Goal: Information Seeking & Learning: Compare options

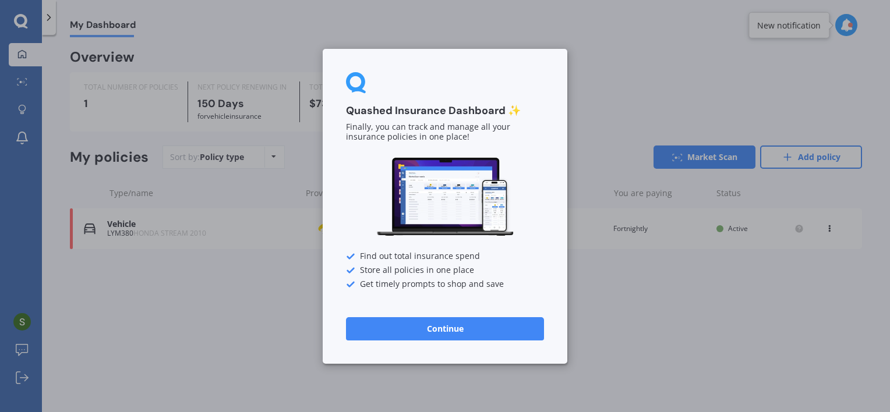
click at [417, 323] on button "Continue" at bounding box center [445, 328] width 198 height 23
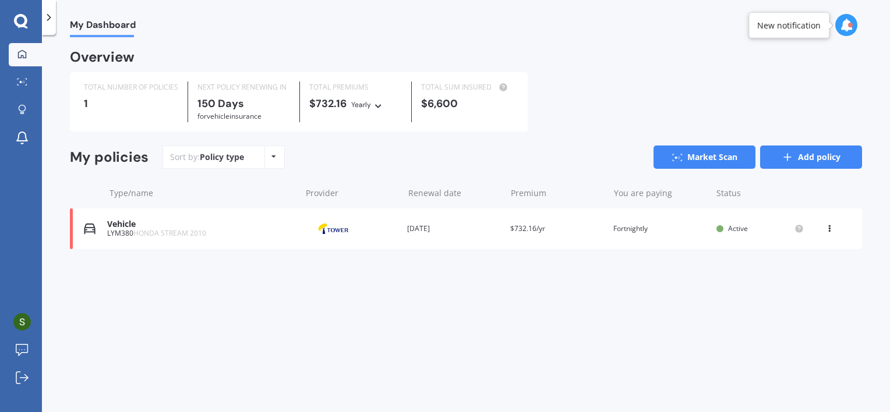
click at [813, 155] on link "Add policy" at bounding box center [811, 157] width 102 height 23
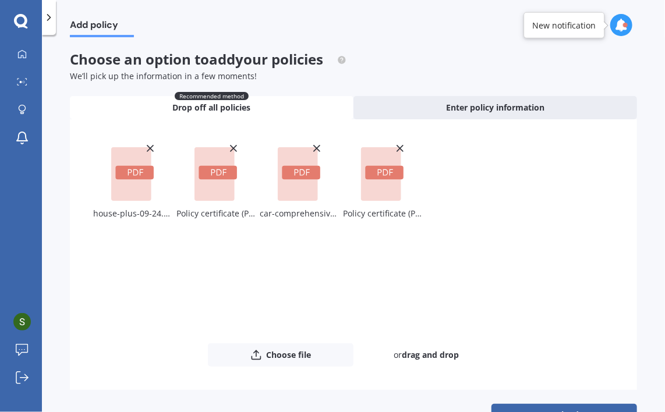
scroll to position [35, 0]
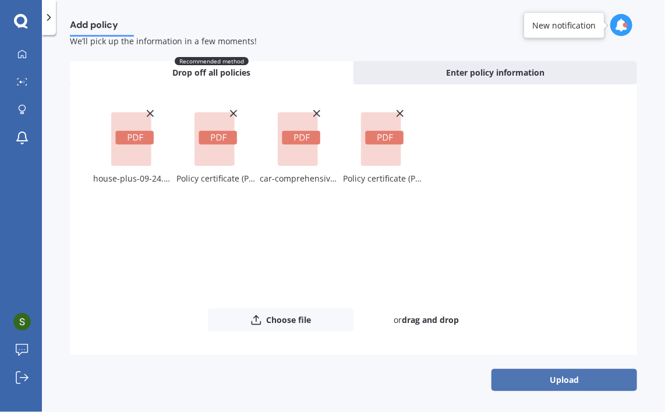
click at [568, 386] on button "Upload" at bounding box center [565, 380] width 146 height 22
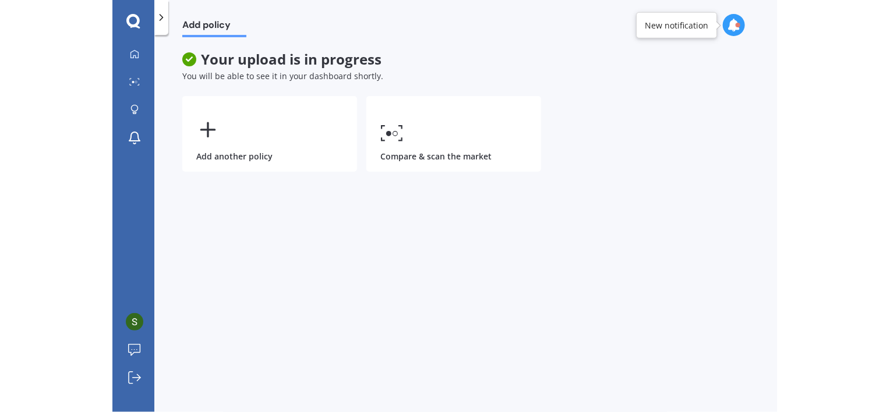
scroll to position [0, 0]
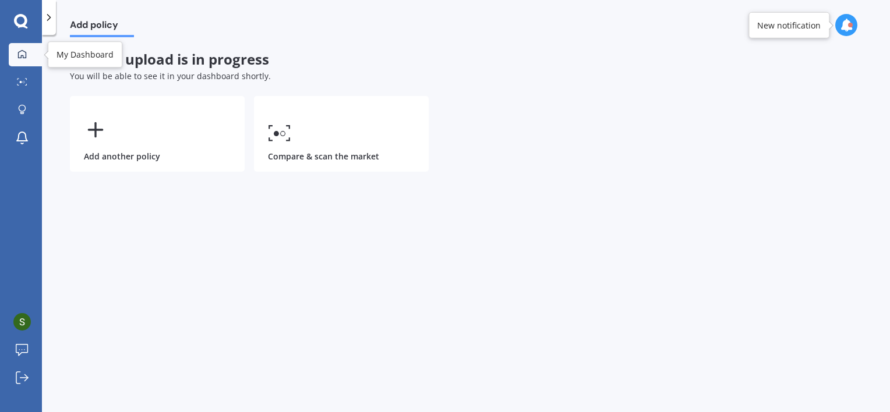
click at [22, 48] on link "My Dashboard" at bounding box center [25, 54] width 33 height 23
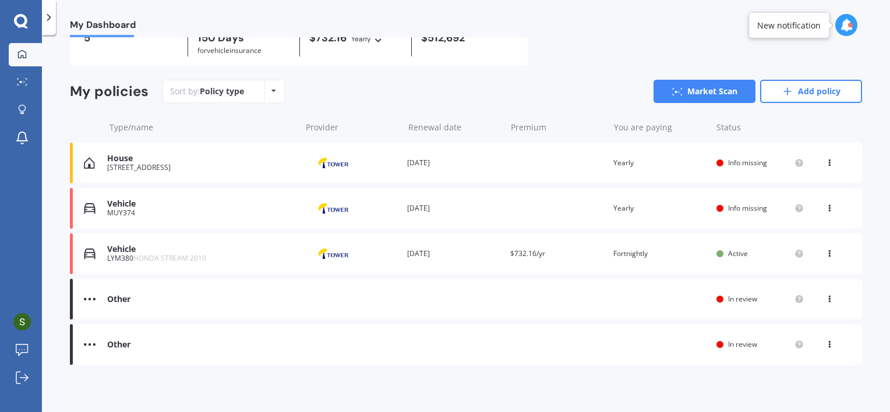
scroll to position [68, 0]
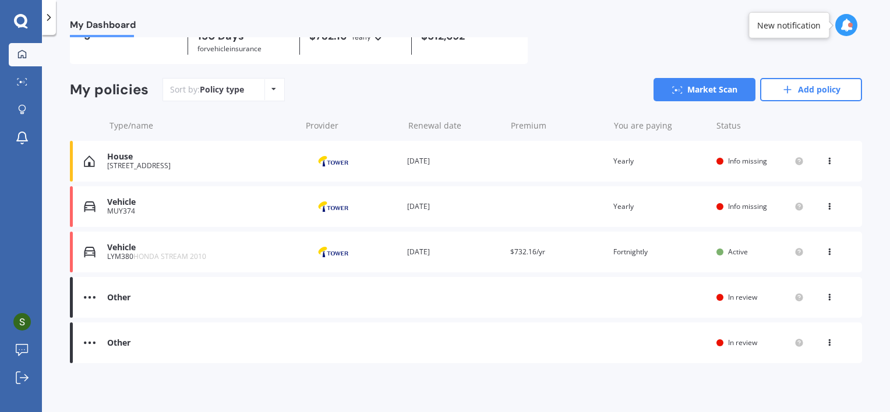
click at [717, 160] on div at bounding box center [719, 161] width 7 height 7
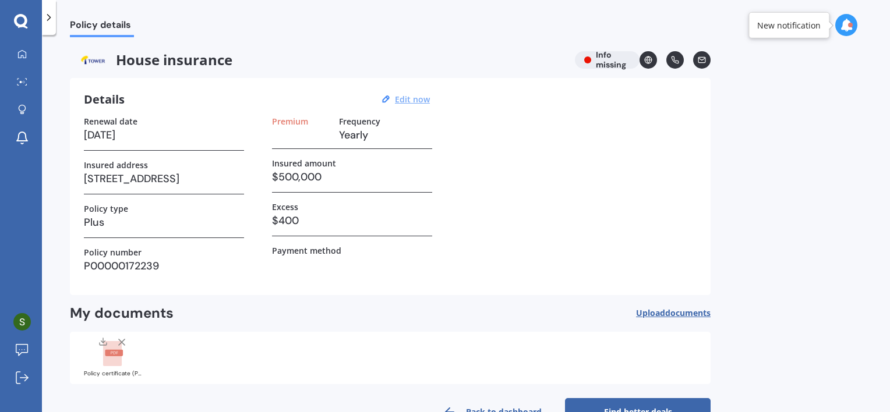
click at [424, 98] on u "Edit now" at bounding box center [412, 99] width 35 height 11
select select "31"
select select "01"
select select "2026"
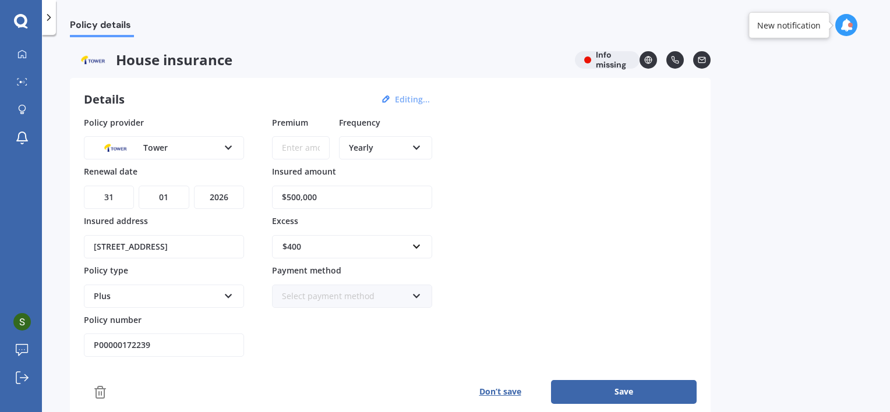
click at [401, 151] on div "Yearly" at bounding box center [378, 148] width 58 height 13
click at [387, 256] on span "Fortnightly" at bounding box center [370, 253] width 42 height 11
click at [355, 143] on div "Fortnightly" at bounding box center [378, 148] width 58 height 13
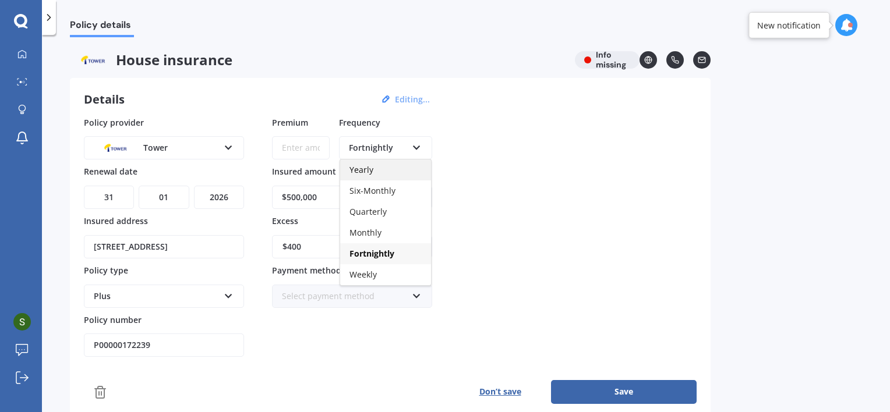
click at [371, 163] on div "Yearly" at bounding box center [385, 170] width 91 height 21
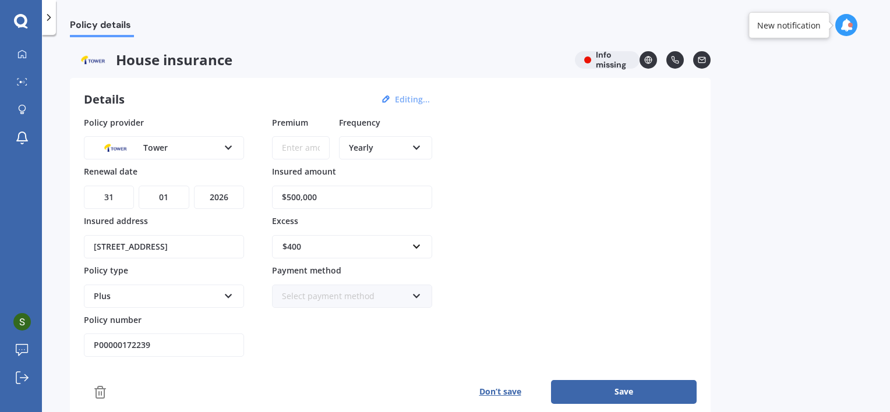
click at [306, 145] on input "Premium" at bounding box center [301, 147] width 58 height 23
paste input "$2,026.83"
type input "$2,026.83"
click at [407, 296] on div "Select payment method" at bounding box center [344, 296] width 125 height 13
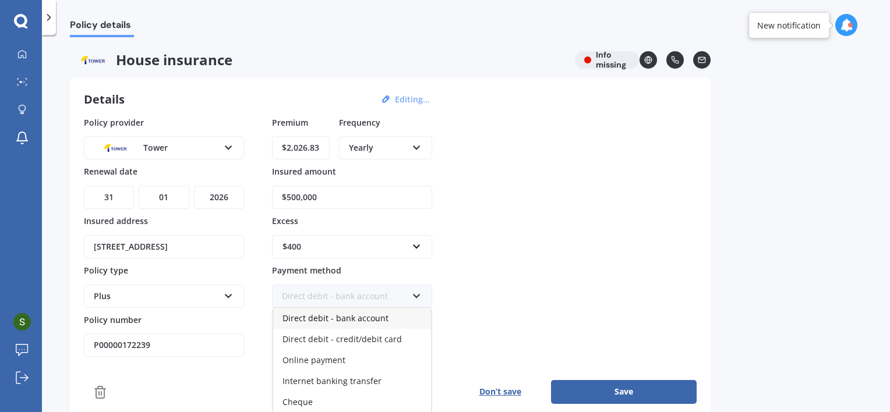
scroll to position [58, 0]
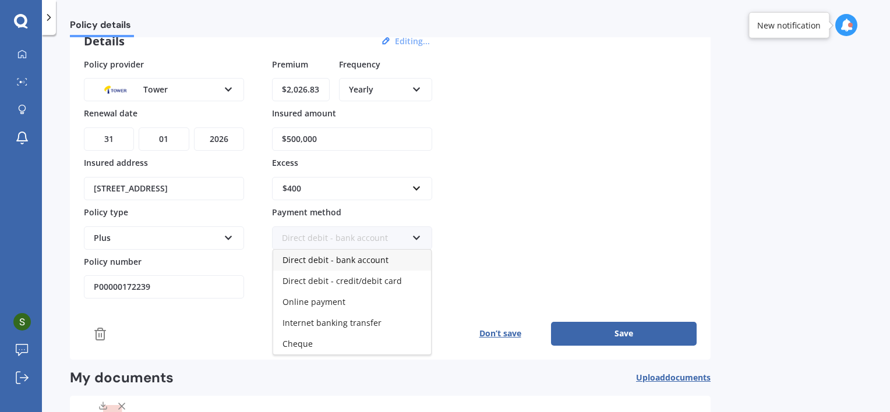
click at [378, 260] on span "Direct debit - bank account" at bounding box center [335, 260] width 106 height 11
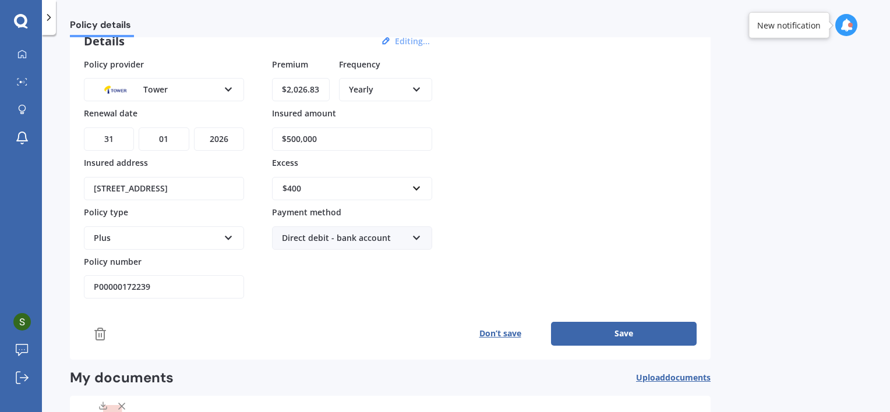
click at [617, 335] on button "Save" at bounding box center [624, 333] width 146 height 23
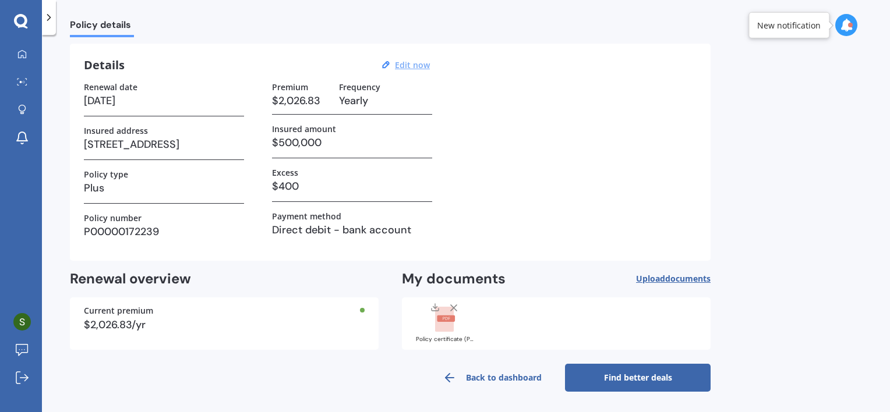
scroll to position [0, 0]
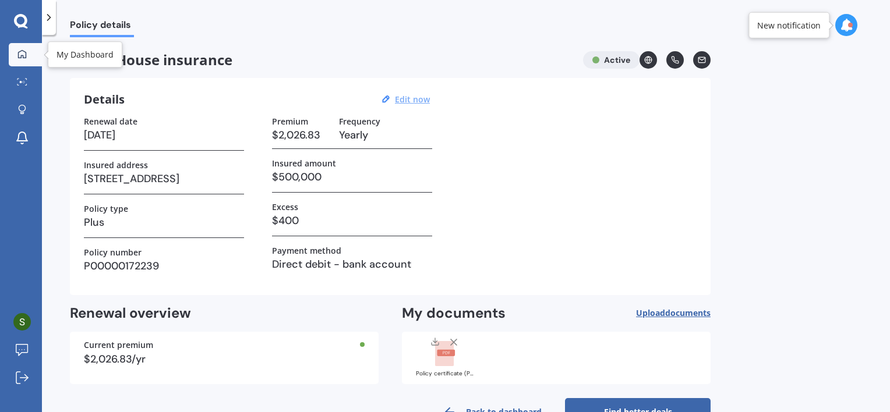
click at [20, 52] on icon at bounding box center [21, 54] width 9 height 9
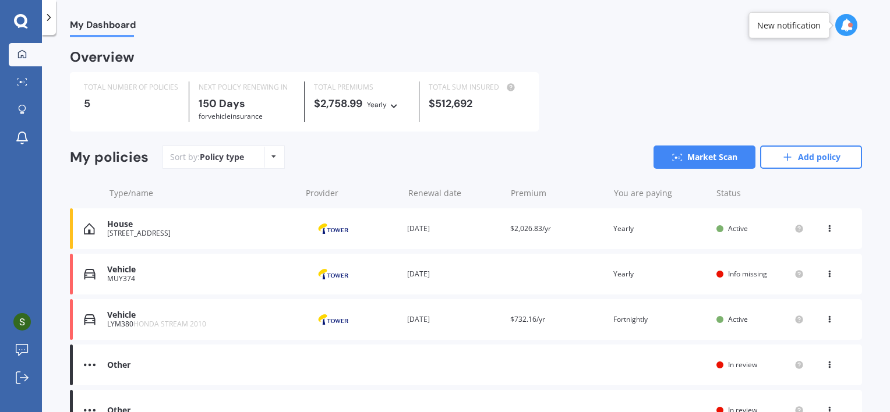
scroll to position [58, 0]
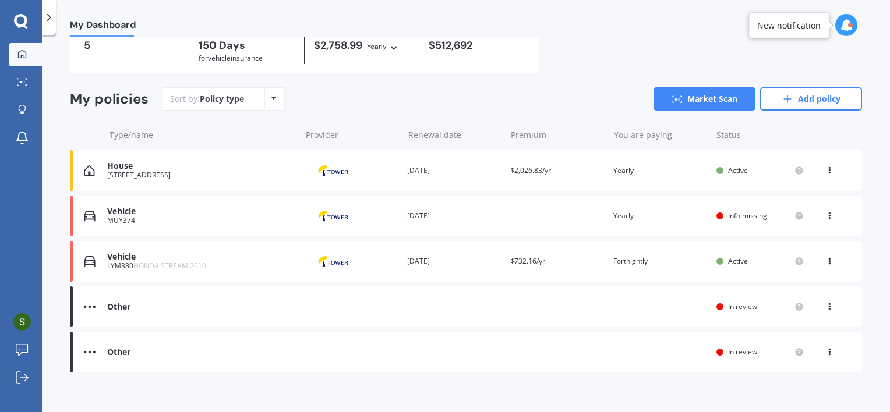
click at [501, 227] on div "Vehicle MUY374 Provider Renewal date 12 Jun 2026 Premium You are paying Yearly …" at bounding box center [466, 216] width 792 height 41
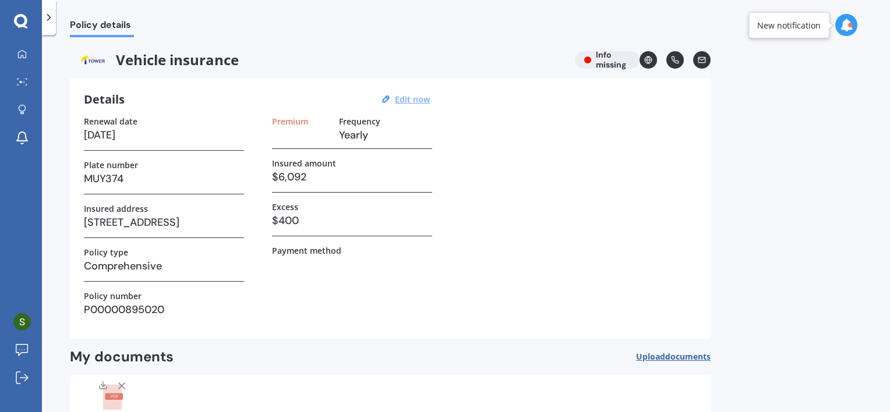
click at [412, 102] on u "Edit now" at bounding box center [412, 99] width 35 height 11
select select "12"
select select "06"
select select "2026"
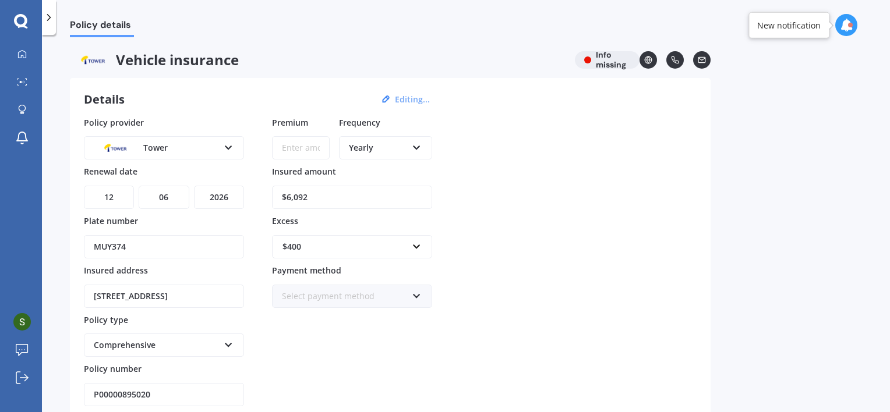
click at [305, 146] on input "Premium" at bounding box center [301, 147] width 58 height 23
paste input "$822.61"
type input "$822.61"
click at [503, 214] on div "Policy provider Tower AA AMI AMP ANZ ASB Aioi Nissay Dowa Ando Assurant Autosur…" at bounding box center [390, 261] width 613 height 291
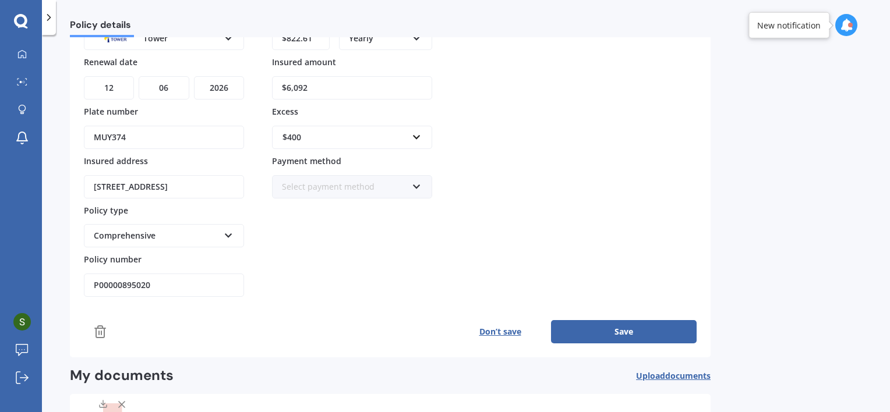
scroll to position [116, 0]
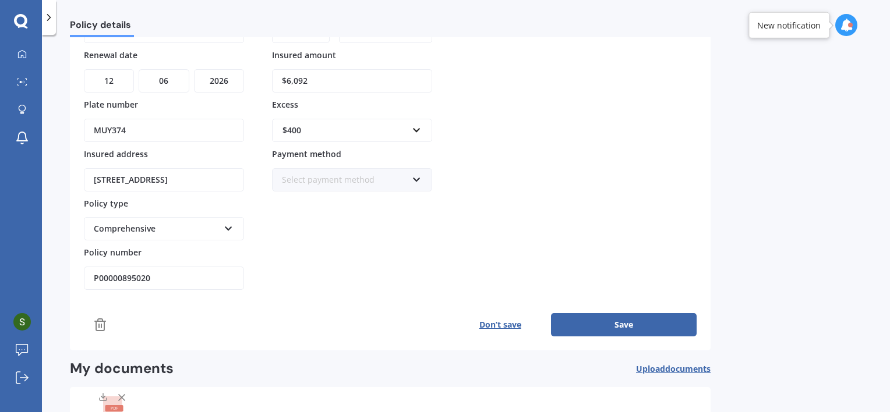
click at [390, 178] on div "Select payment method" at bounding box center [344, 180] width 125 height 13
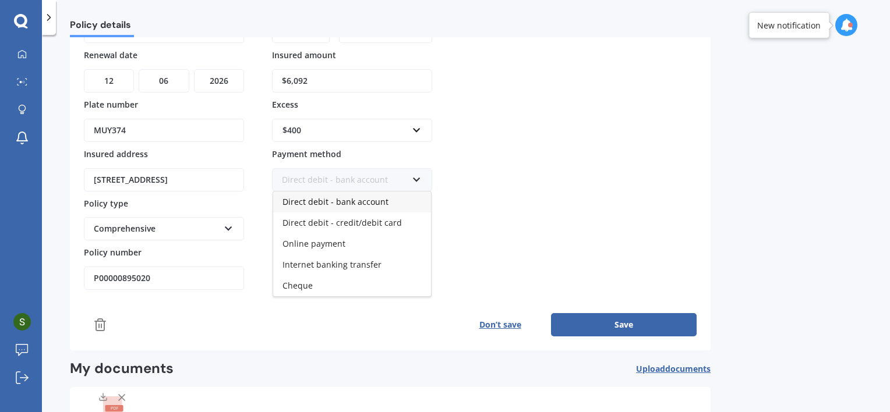
click at [368, 202] on span "Direct debit - bank account" at bounding box center [335, 201] width 106 height 11
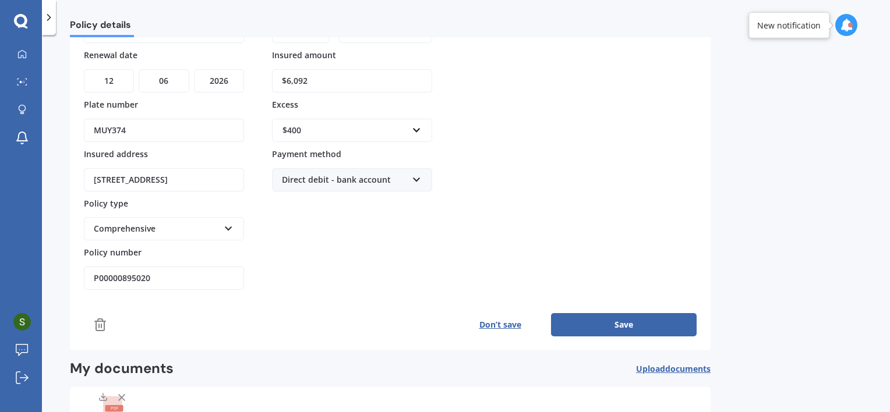
click at [582, 320] on button "Save" at bounding box center [624, 324] width 146 height 23
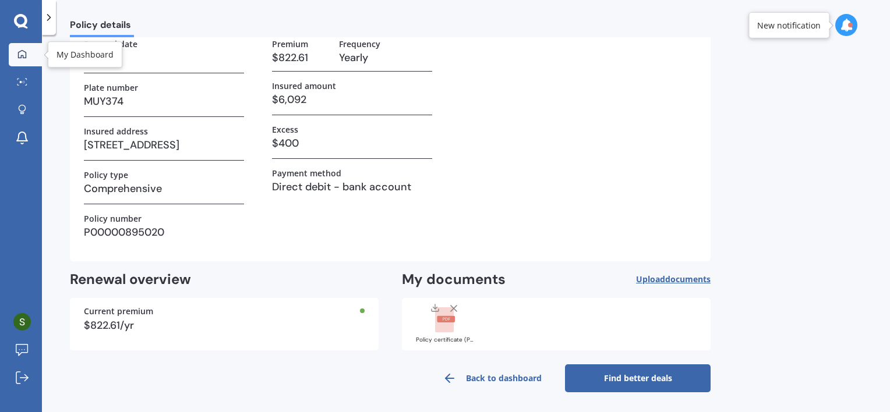
click at [26, 56] on icon at bounding box center [22, 54] width 8 height 8
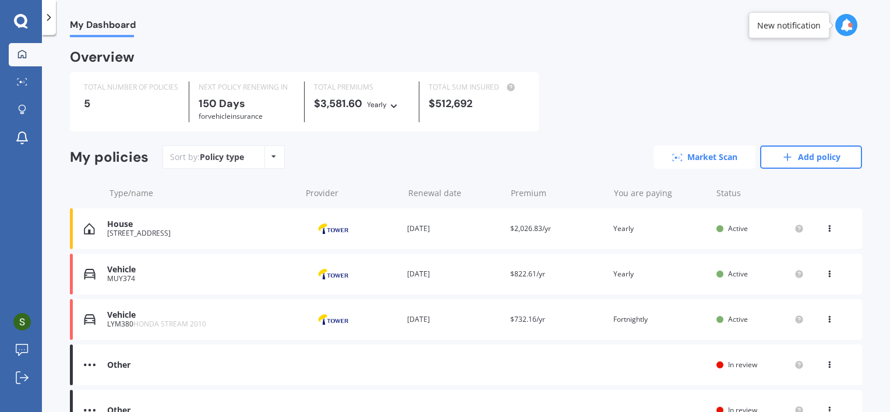
click at [676, 157] on icon at bounding box center [677, 158] width 10 height 8
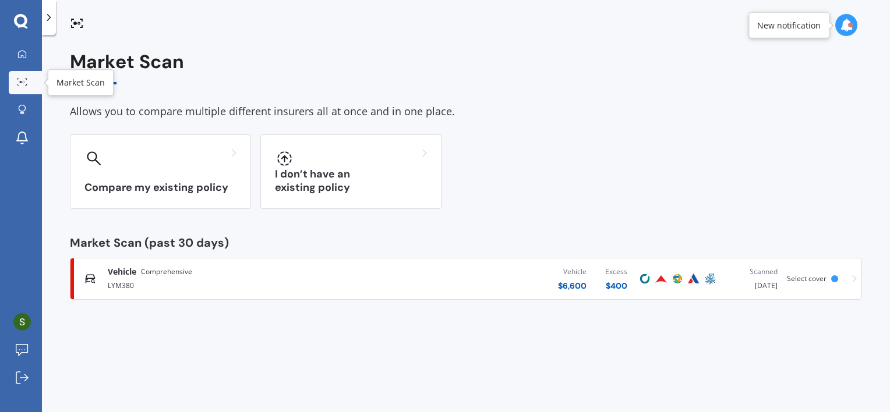
click at [21, 83] on circle at bounding box center [21, 82] width 2 height 2
click at [28, 58] on div at bounding box center [21, 55] width 17 height 10
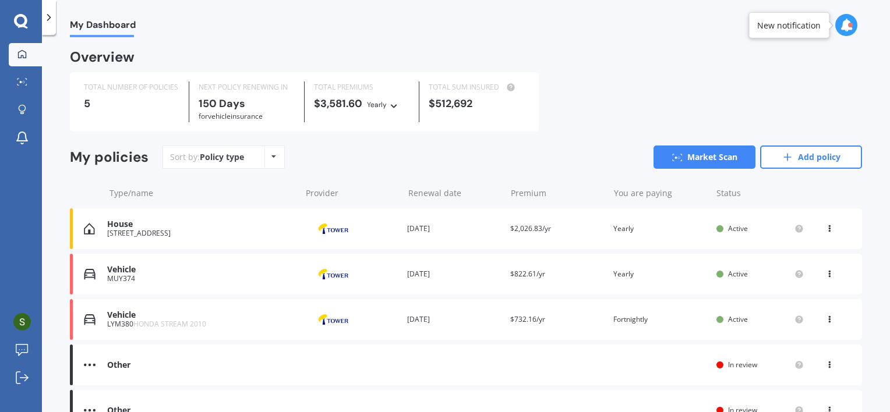
click at [533, 231] on span "$2,026.83/yr" at bounding box center [530, 229] width 41 height 10
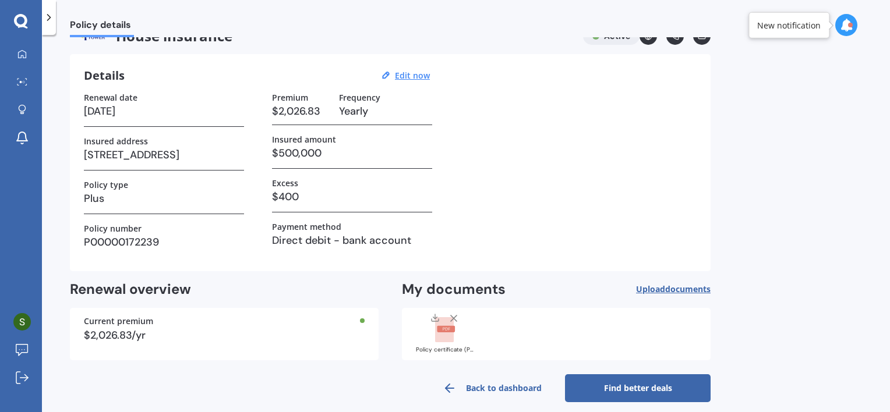
scroll to position [34, 0]
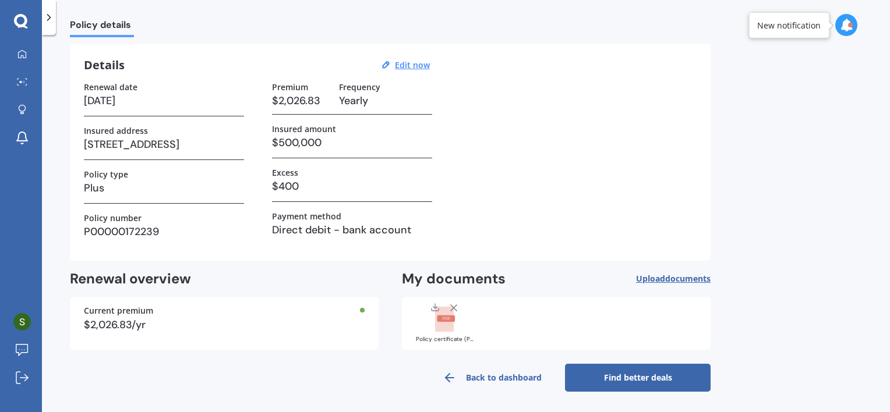
click at [655, 377] on link "Find better deals" at bounding box center [638, 378] width 146 height 28
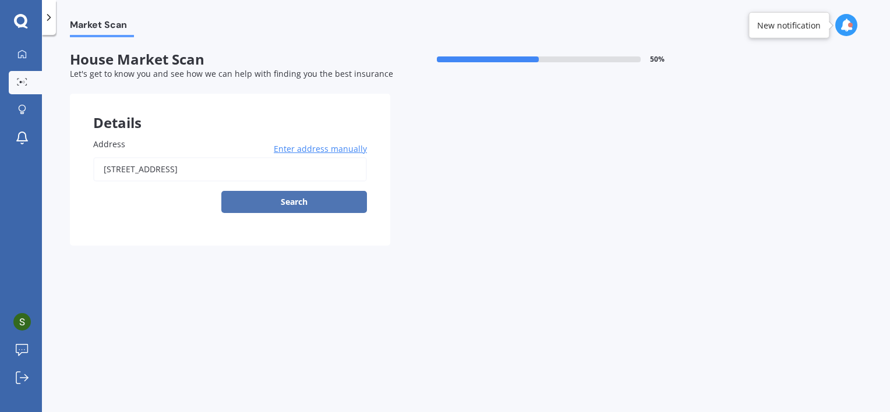
click at [268, 199] on button "Search" at bounding box center [294, 202] width 146 height 22
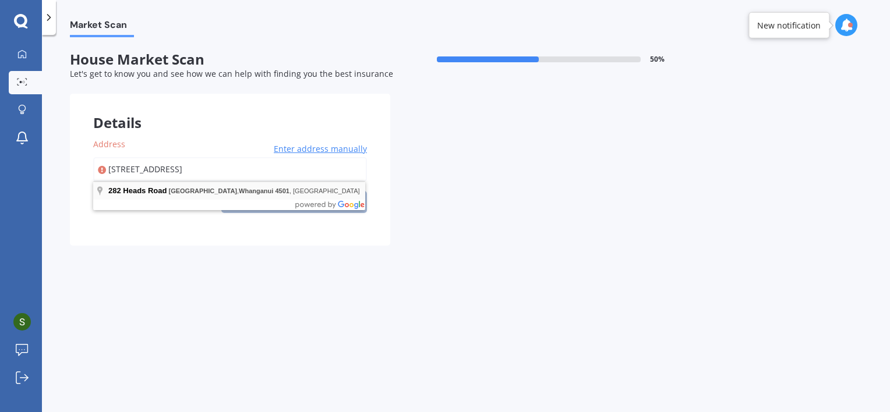
type input "282 Heads Road, Gonville, Whanganui 4501"
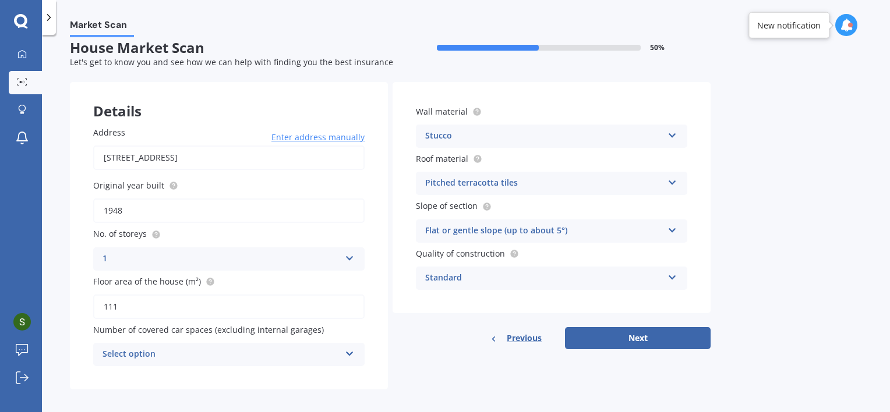
scroll to position [19, 0]
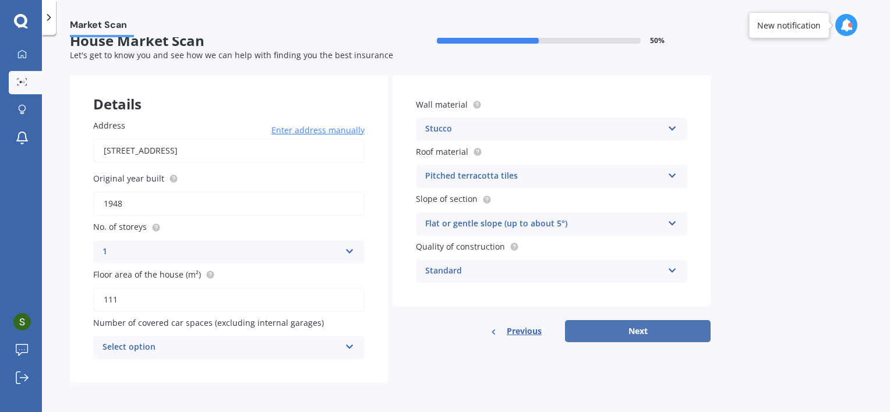
click at [621, 332] on button "Next" at bounding box center [638, 331] width 146 height 22
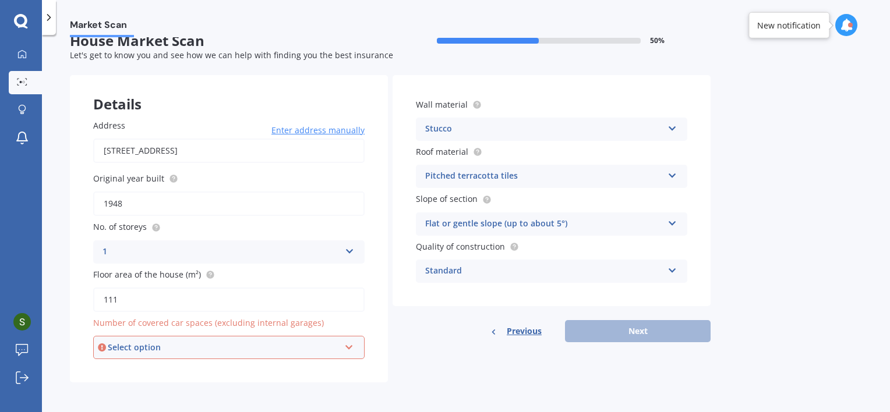
click at [274, 341] on div "Select option" at bounding box center [224, 347] width 232 height 13
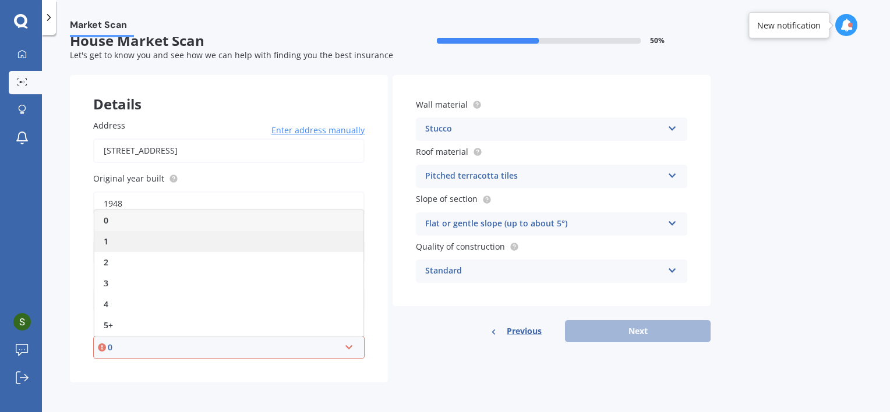
click at [243, 245] on div "1" at bounding box center [228, 241] width 269 height 21
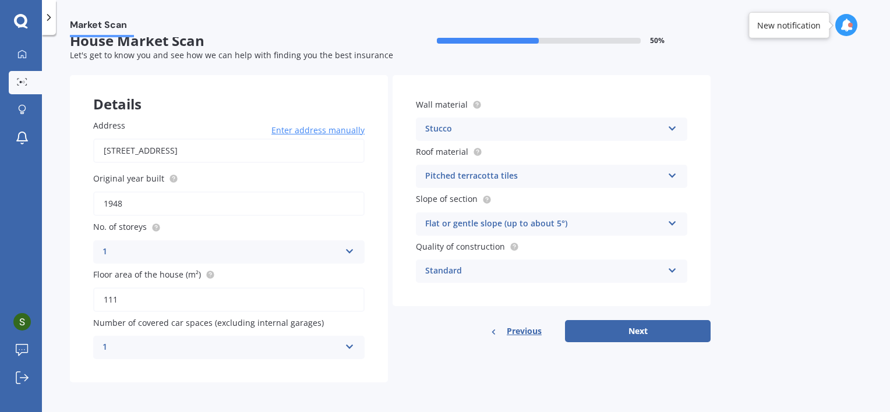
click at [331, 347] on div "1" at bounding box center [221, 348] width 238 height 14
click at [655, 326] on button "Next" at bounding box center [638, 331] width 146 height 22
select select "01"
select select "10"
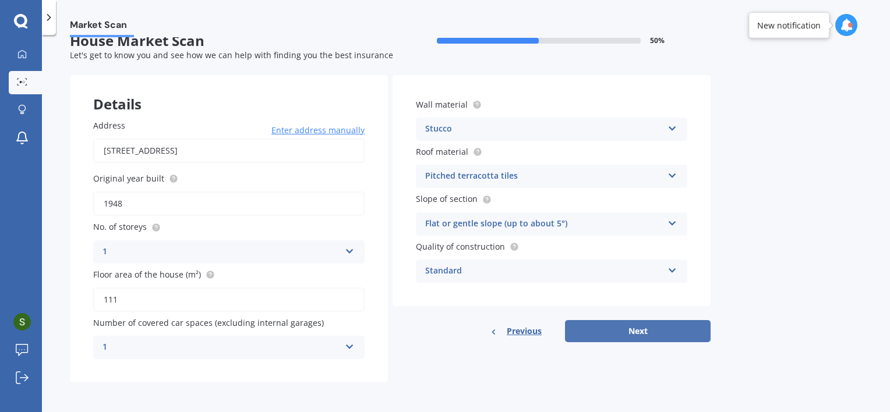
select select "1987"
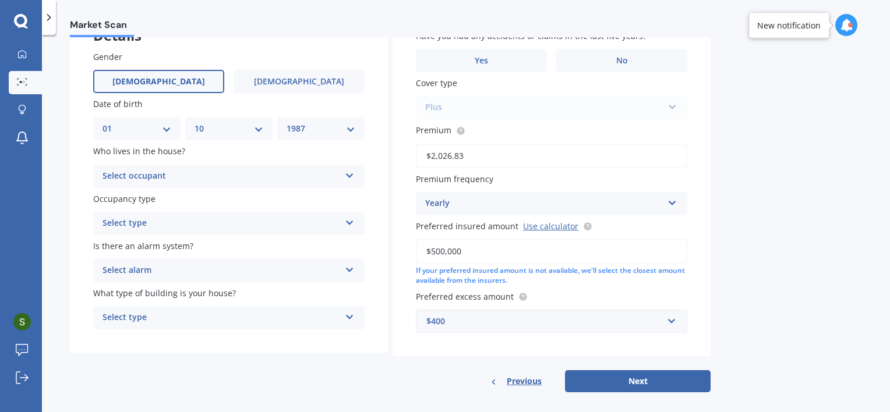
scroll to position [97, 0]
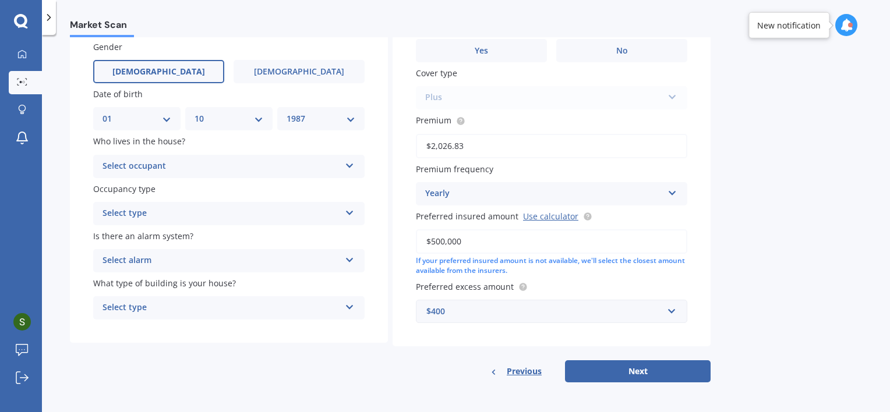
click at [261, 162] on div "Select occupant" at bounding box center [221, 167] width 238 height 14
click at [256, 185] on div "Owner" at bounding box center [229, 189] width 270 height 21
click at [254, 217] on div "Select type" at bounding box center [221, 214] width 238 height 14
click at [249, 235] on div "Permanent" at bounding box center [229, 236] width 270 height 21
click at [249, 264] on div "Select alarm" at bounding box center [221, 261] width 238 height 14
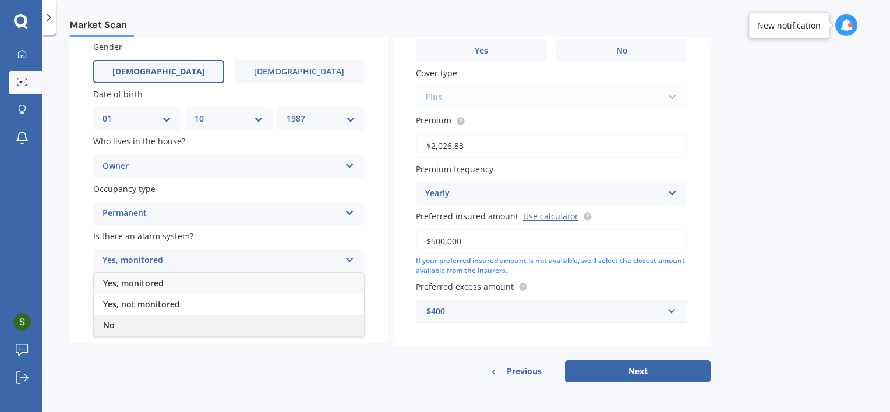
click at [227, 323] on div "No" at bounding box center [229, 325] width 270 height 21
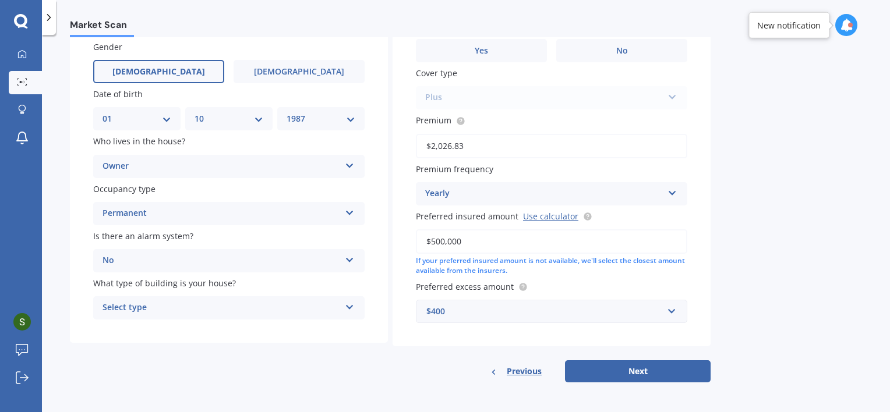
click at [210, 310] on div "Select type" at bounding box center [221, 308] width 238 height 14
click at [185, 331] on div "Freestanding" at bounding box center [229, 330] width 270 height 21
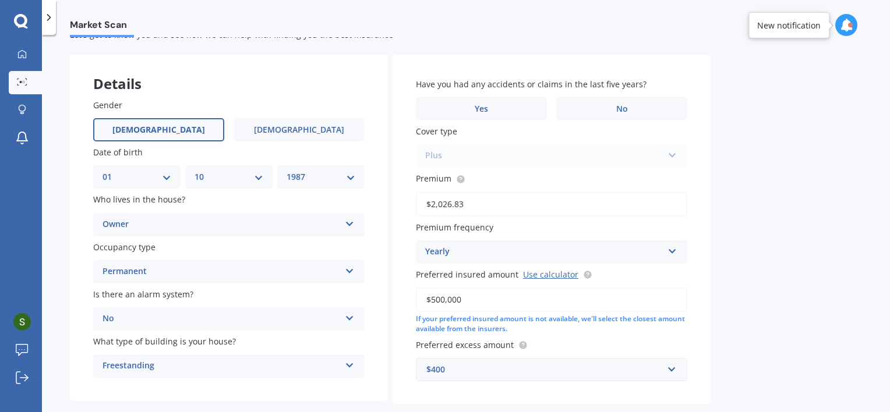
scroll to position [0, 0]
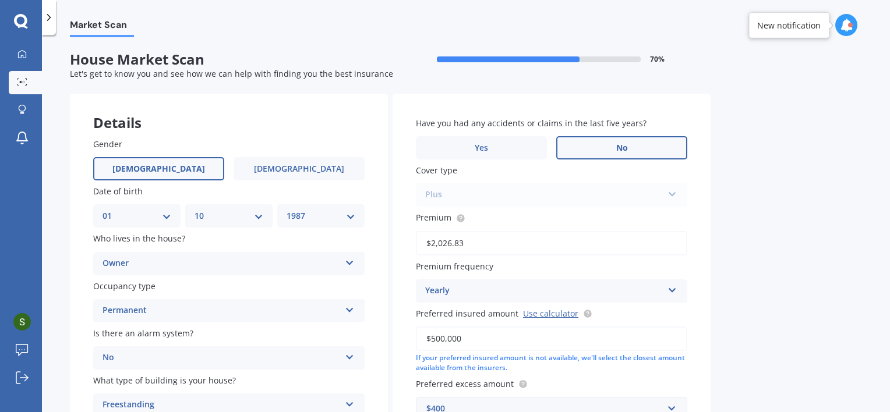
click at [623, 152] on span "No" at bounding box center [622, 148] width 12 height 10
click at [0, 0] on input "No" at bounding box center [0, 0] width 0 height 0
click at [764, 189] on div "Market Scan House Market Scan 70 % Let's get to know you and see how we can hel…" at bounding box center [466, 225] width 848 height 377
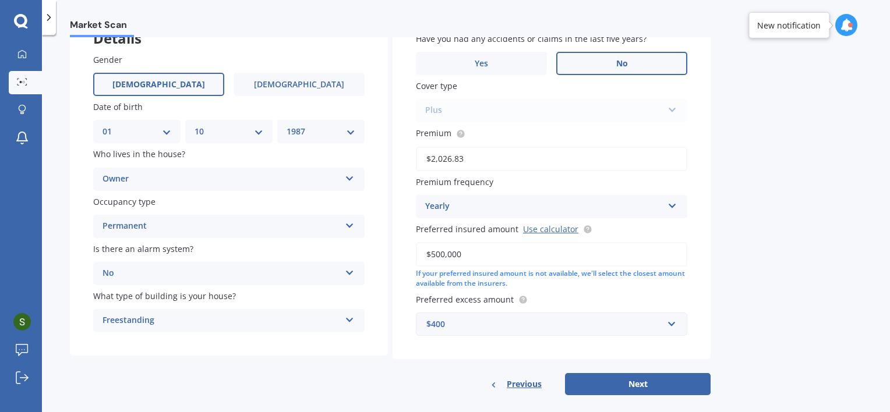
scroll to position [97, 0]
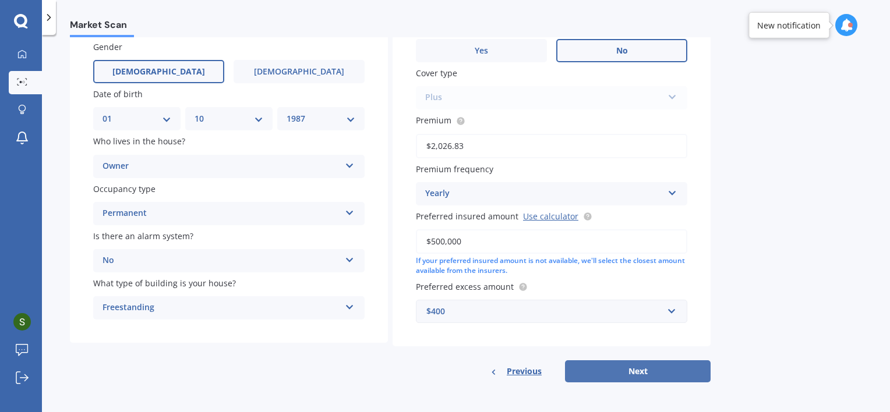
click at [650, 372] on button "Next" at bounding box center [638, 371] width 146 height 22
select select "01"
select select "10"
select select "1987"
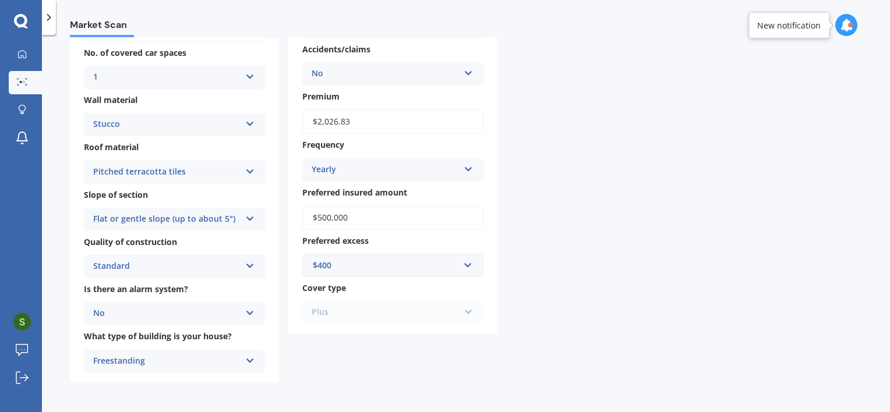
scroll to position [0, 0]
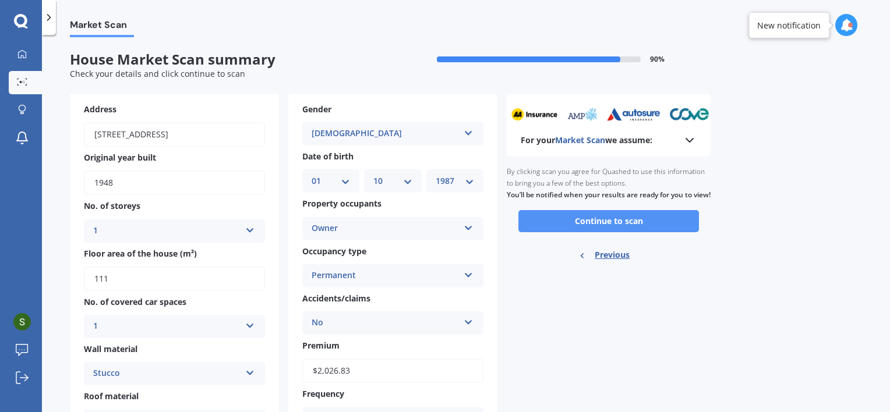
click at [625, 232] on button "Continue to scan" at bounding box center [608, 221] width 181 height 22
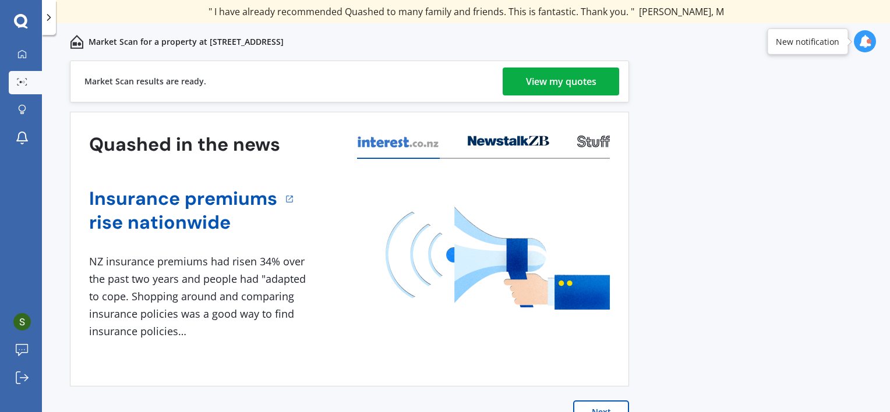
click at [547, 76] on div "View my quotes" at bounding box center [561, 82] width 70 height 28
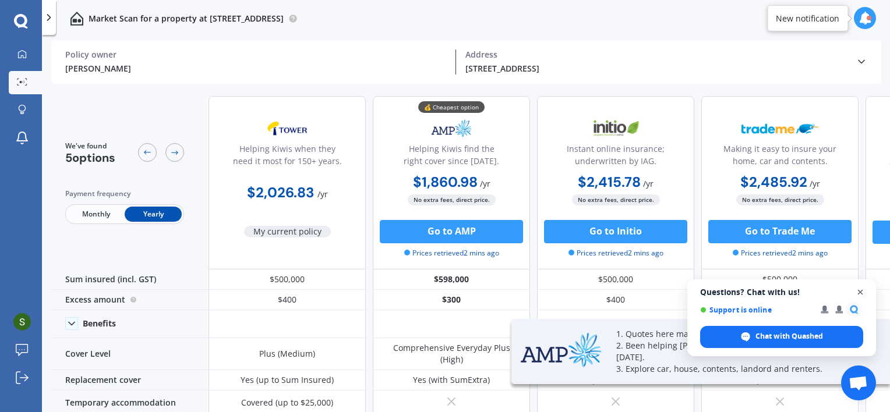
click at [861, 293] on span "Open chat" at bounding box center [860, 292] width 15 height 15
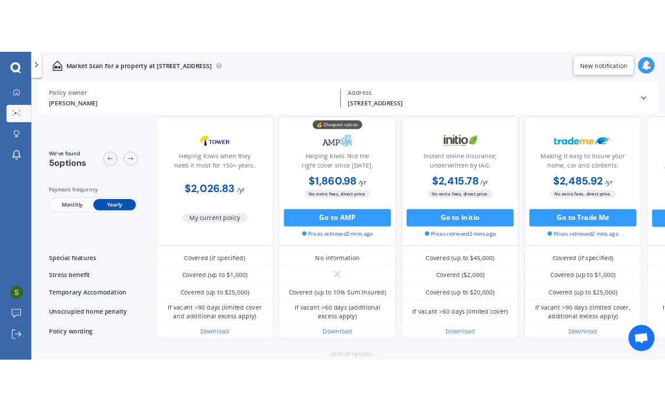
scroll to position [701, 0]
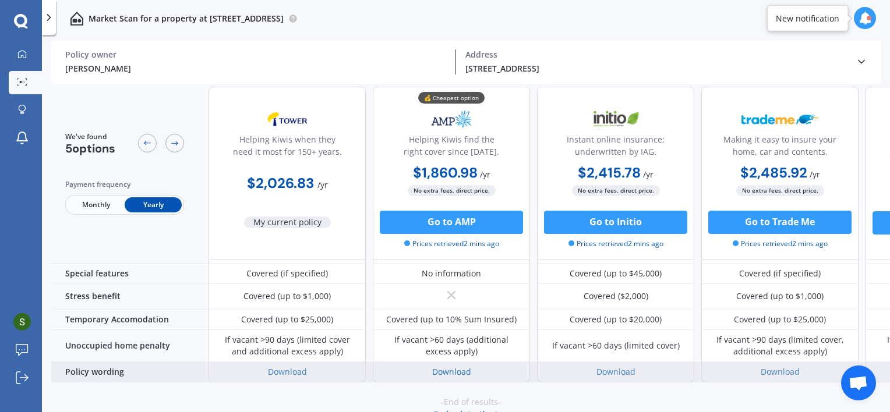
click at [464, 366] on link "Download" at bounding box center [451, 371] width 39 height 11
click at [294, 366] on link "Download" at bounding box center [287, 371] width 39 height 11
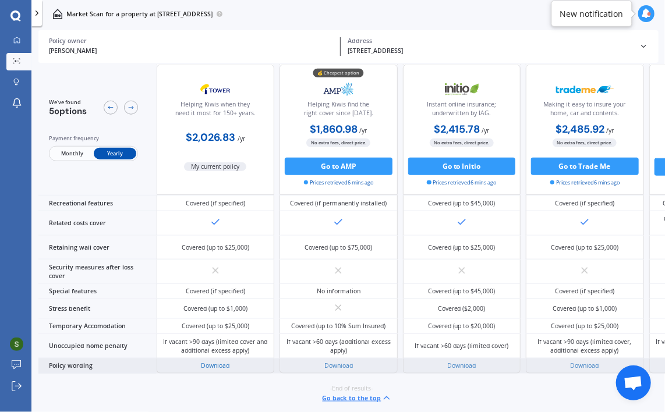
scroll to position [568, 0]
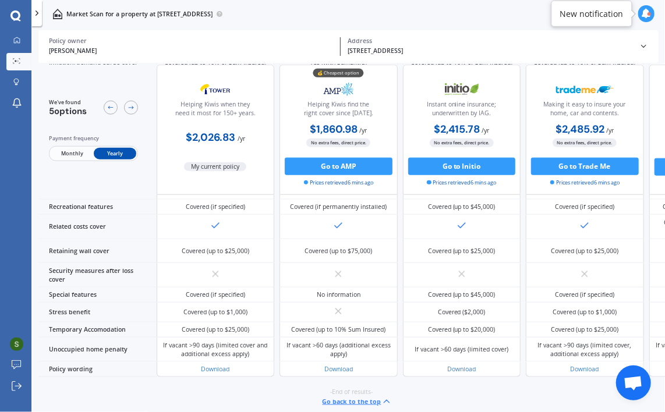
click at [77, 153] on span "Monthly" at bounding box center [72, 154] width 43 height 12
click at [107, 152] on span "Yearly" at bounding box center [115, 154] width 43 height 12
click at [12, 42] on div at bounding box center [16, 41] width 13 height 9
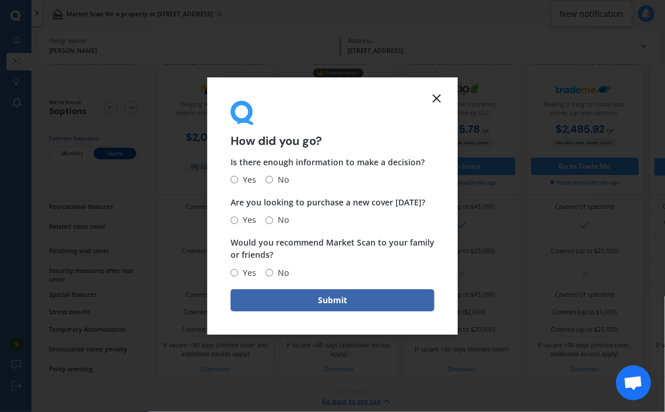
click at [433, 100] on icon at bounding box center [437, 98] width 14 height 14
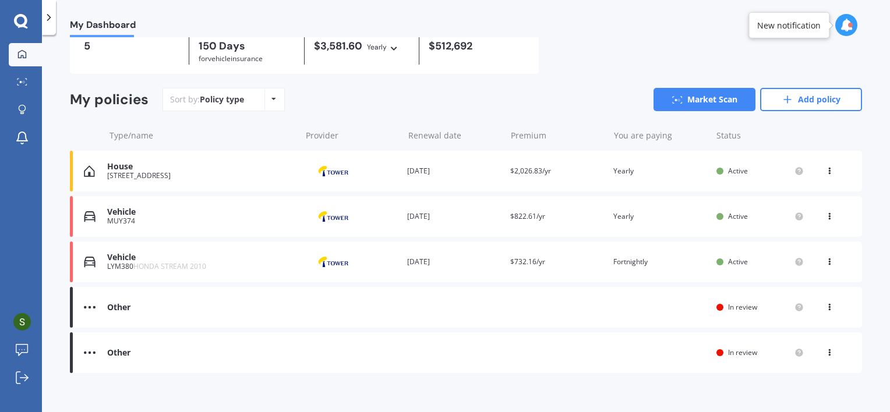
scroll to position [58, 0]
click at [492, 224] on div "Vehicle MUY374 Provider Renewal date 12 Jun 2026 Premium $822.61/yr You are pay…" at bounding box center [466, 216] width 792 height 41
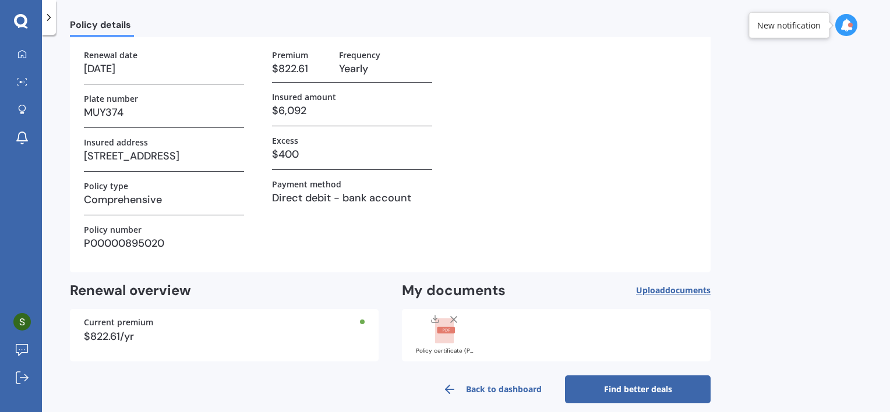
scroll to position [77, 0]
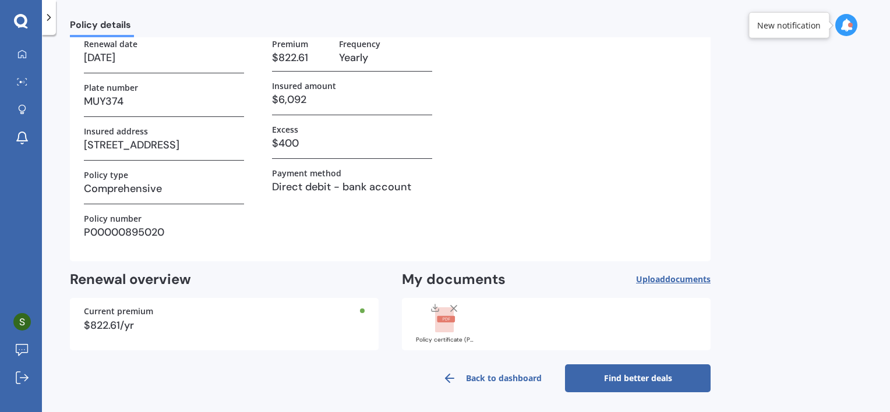
click at [634, 384] on link "Find better deals" at bounding box center [638, 379] width 146 height 28
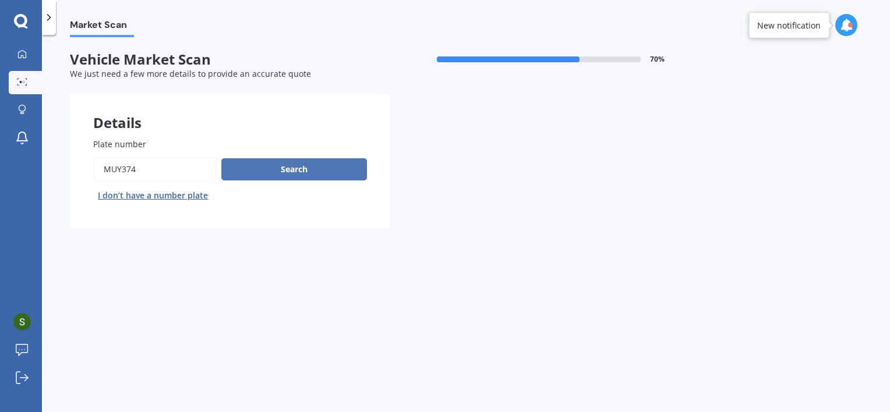
click at [310, 168] on button "Search" at bounding box center [294, 169] width 146 height 22
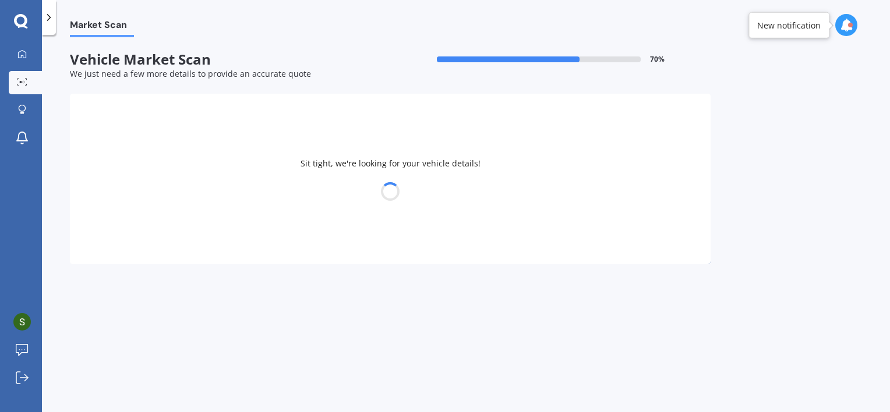
select select "MAZDA"
select select "AXELA"
select select "01"
select select "10"
select select "1987"
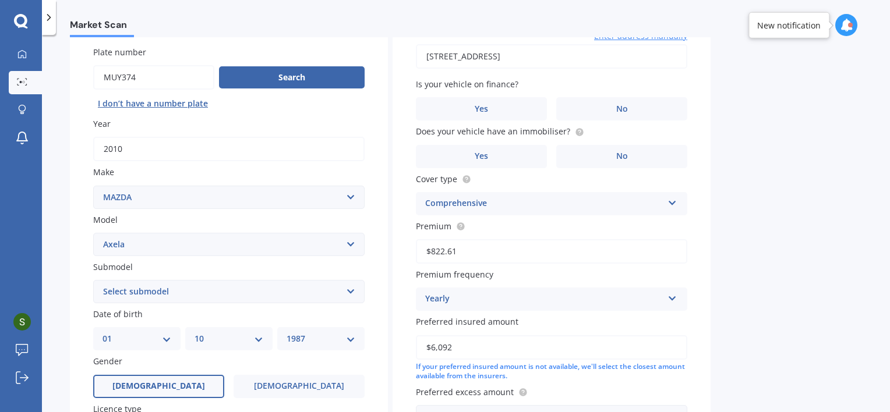
scroll to position [116, 0]
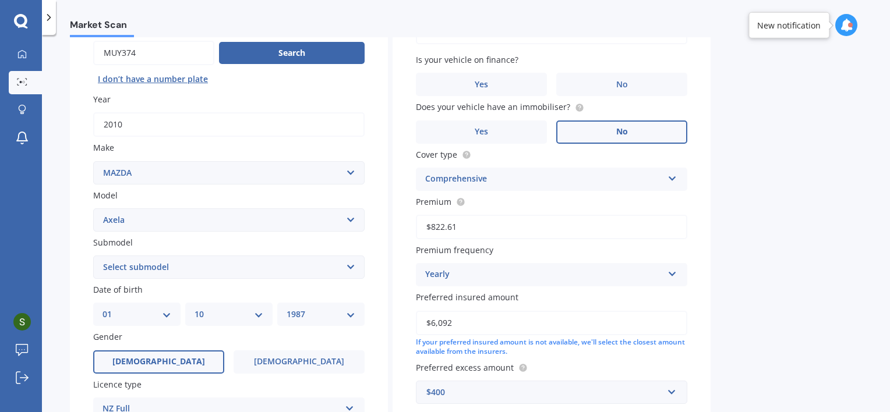
click at [657, 127] on label "No" at bounding box center [621, 132] width 131 height 23
click at [0, 0] on input "No" at bounding box center [0, 0] width 0 height 0
click at [635, 89] on label "No" at bounding box center [621, 84] width 131 height 23
click at [0, 0] on input "No" at bounding box center [0, 0] width 0 height 0
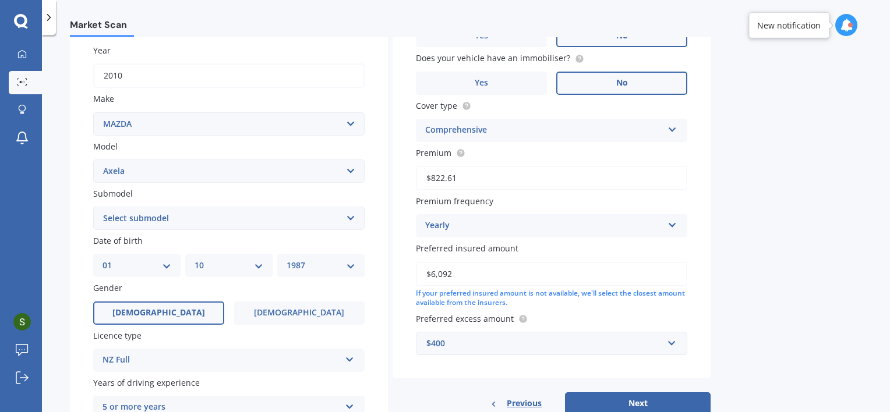
scroll to position [175, 0]
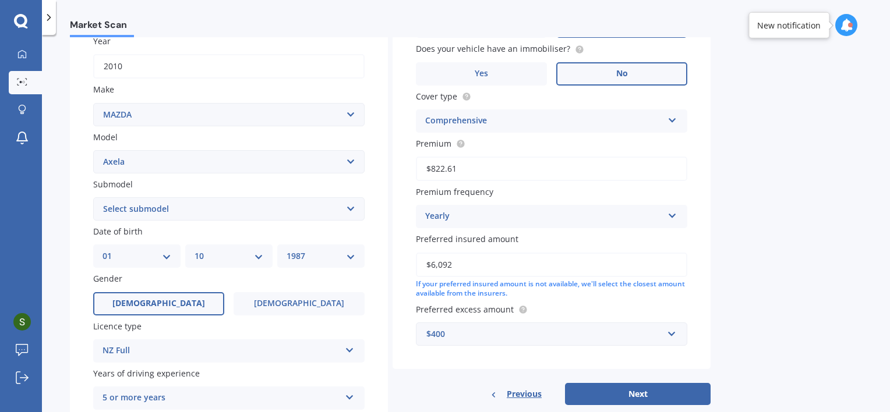
click at [236, 204] on select "Select submodel (All other) 2.3 Sporthatch 2.3 turbo Hatchback Hatchback turbo …" at bounding box center [228, 208] width 271 height 23
select select "(ALL OTHER)"
click at [93, 197] on select "Select submodel (All other) 2.3 Sporthatch 2.3 turbo Hatchback Hatchback turbo …" at bounding box center [228, 208] width 271 height 23
click at [69, 250] on div "Market Scan Vehicle Market Scan 70 % We just need a few more details to provide…" at bounding box center [466, 225] width 848 height 377
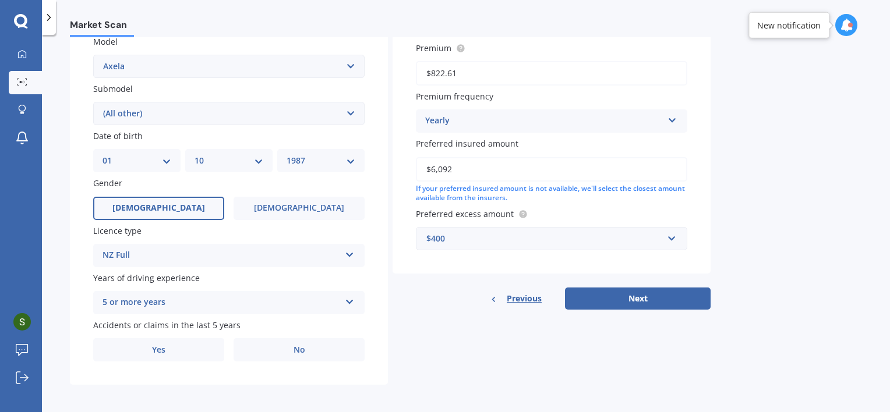
scroll to position [273, 0]
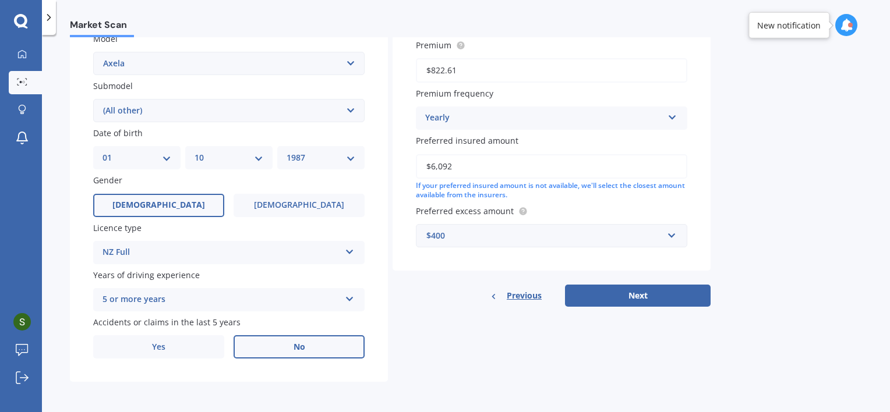
click at [295, 346] on span "No" at bounding box center [300, 347] width 12 height 10
click at [0, 0] on input "No" at bounding box center [0, 0] width 0 height 0
click at [434, 338] on div "Details Plate number Search I don’t have a number plate Year 2010 Make Select m…" at bounding box center [390, 102] width 641 height 562
click at [613, 294] on button "Next" at bounding box center [638, 296] width 146 height 22
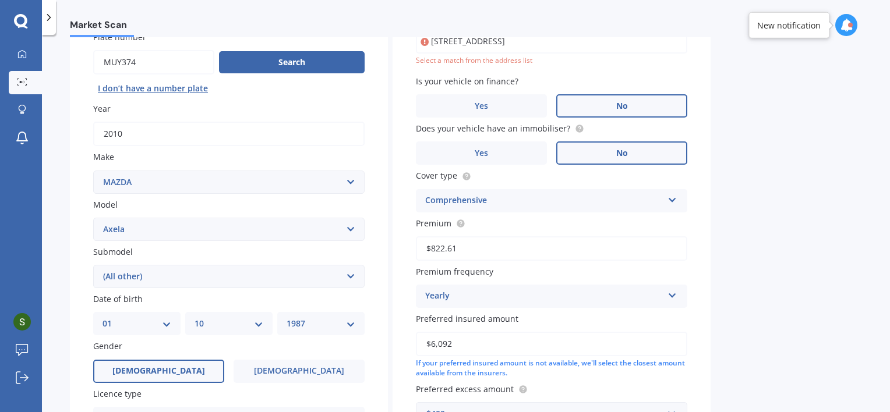
scroll to position [79, 0]
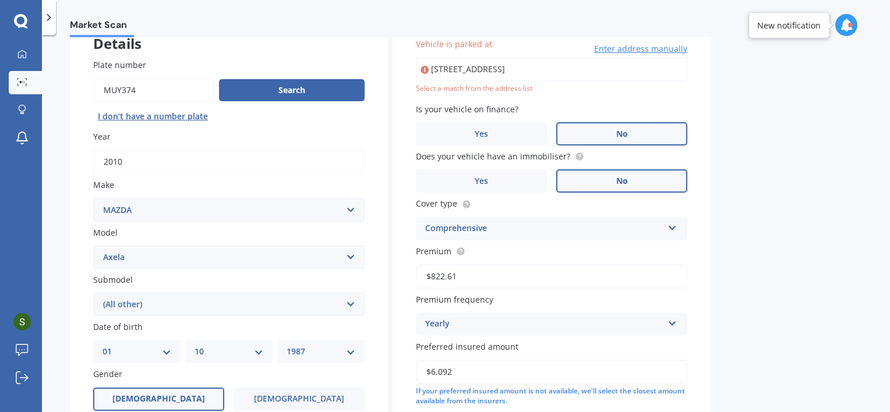
type input "282 Heads Road, Gonville, Whanganui 4501"
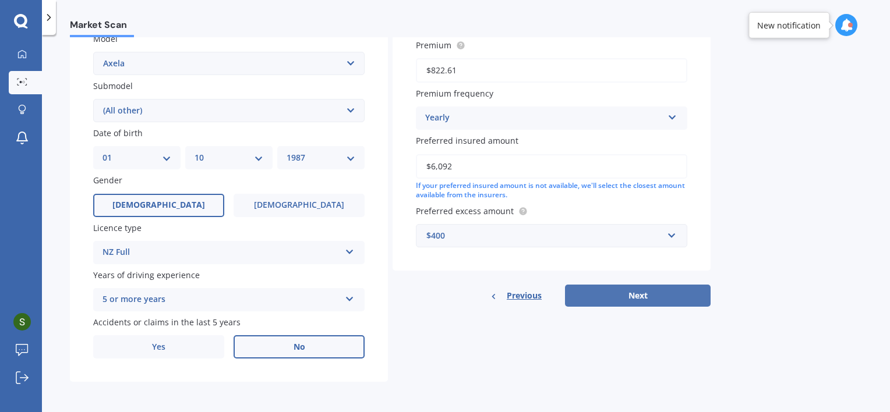
click at [641, 297] on button "Next" at bounding box center [638, 296] width 146 height 22
select select "01"
select select "10"
select select "1987"
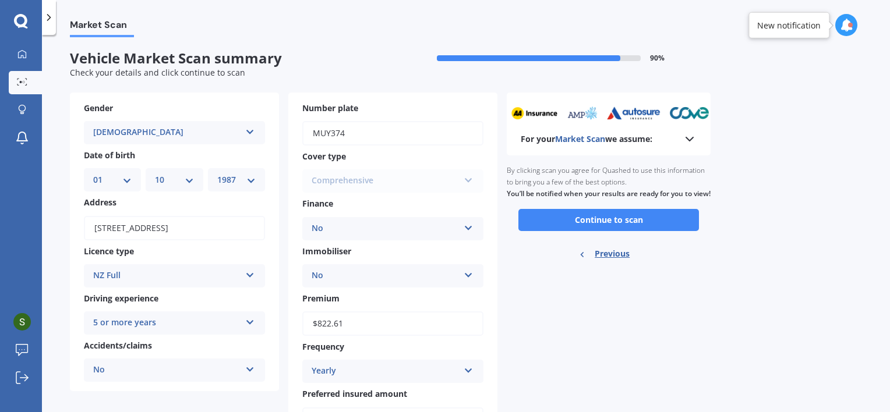
scroll to position [0, 0]
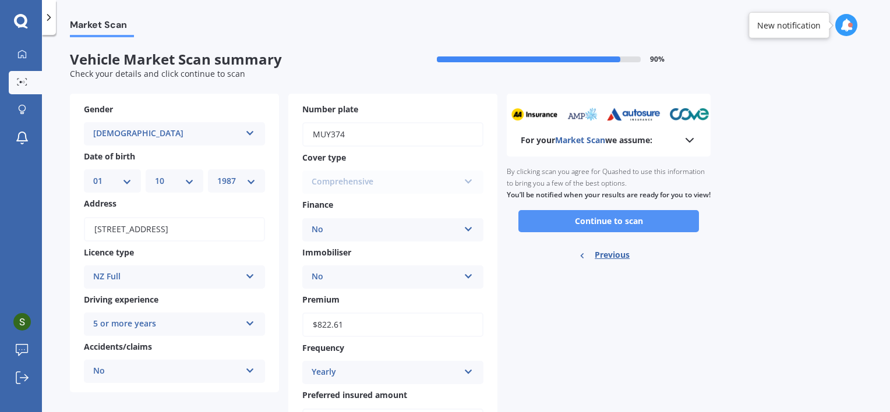
click at [625, 231] on button "Continue to scan" at bounding box center [608, 221] width 181 height 22
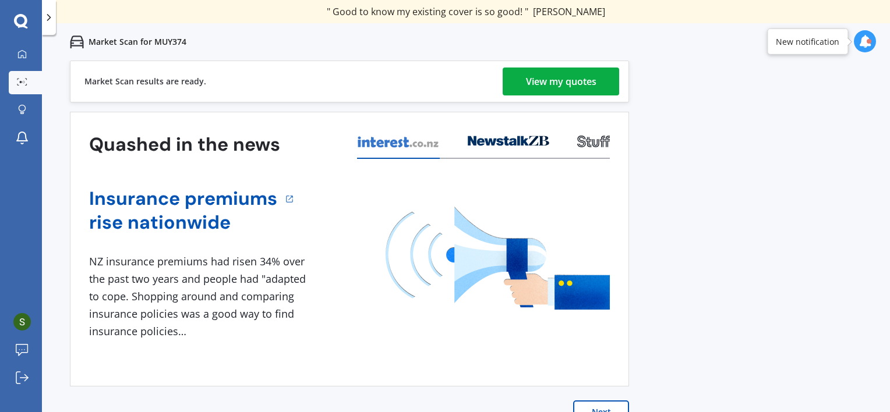
click at [564, 86] on div "View my quotes" at bounding box center [561, 82] width 70 height 28
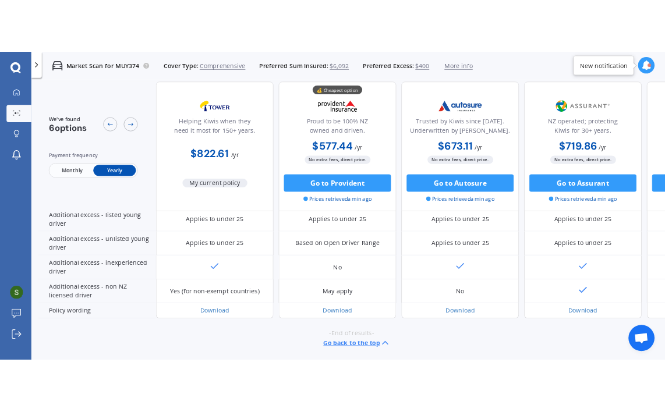
scroll to position [586, 0]
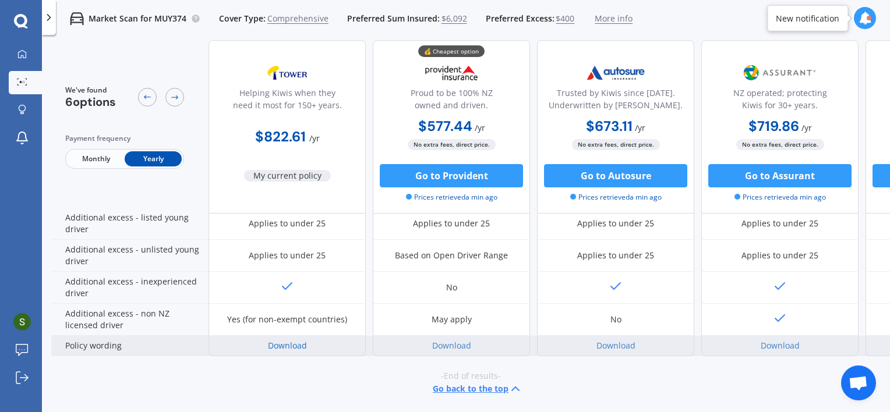
click at [289, 340] on link "Download" at bounding box center [287, 345] width 39 height 11
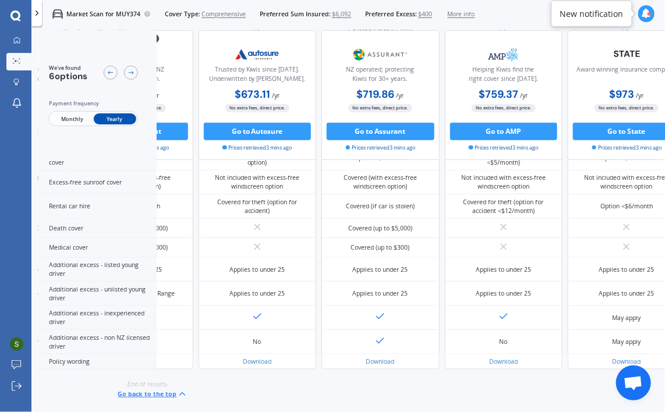
scroll to position [454, 305]
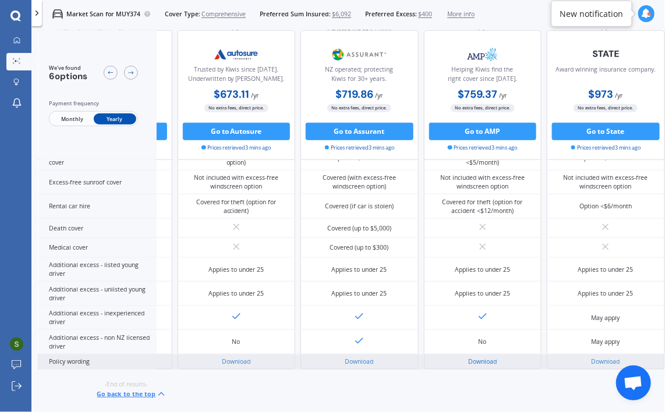
click at [480, 358] on link "Download" at bounding box center [482, 362] width 29 height 8
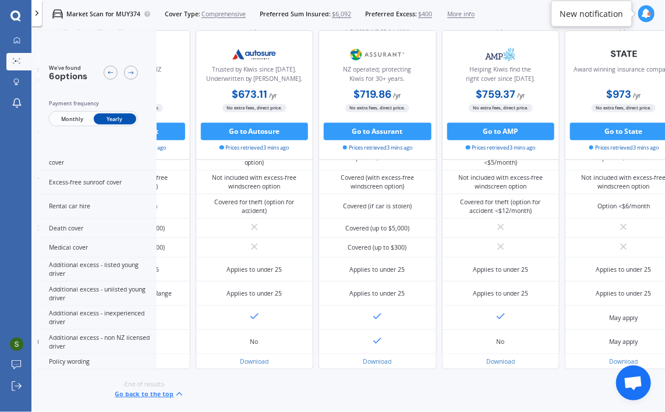
scroll to position [454, 280]
